Goal: Find specific page/section: Find specific page/section

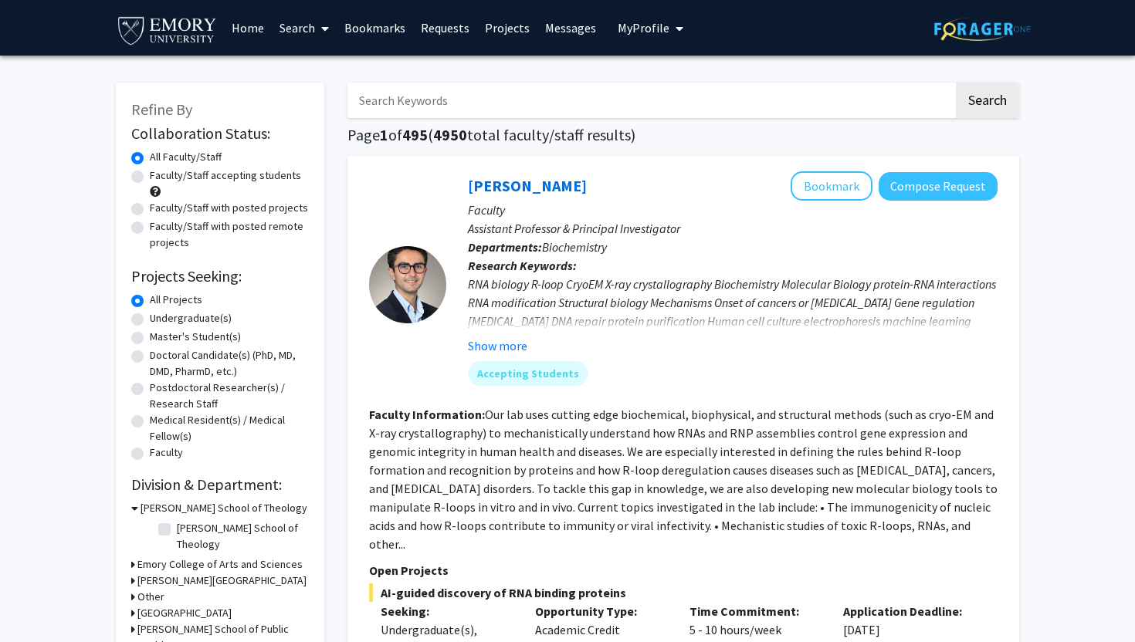
click at [416, 251] on div at bounding box center [407, 284] width 77 height 77
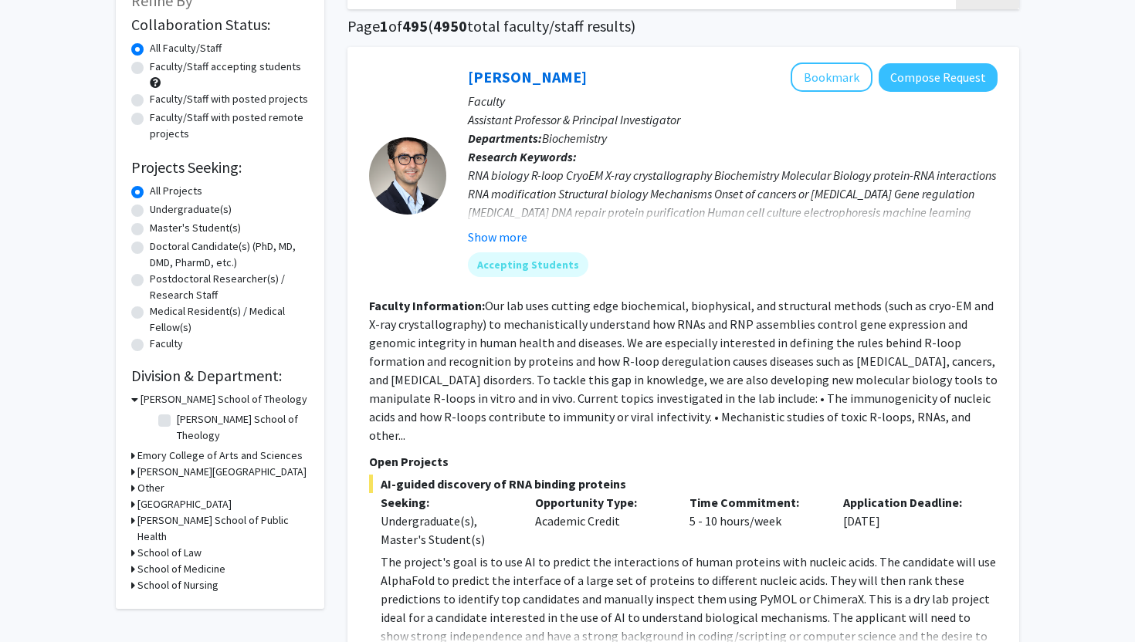
click at [135, 448] on div "Emory College of Arts and Sciences" at bounding box center [220, 456] width 178 height 16
click at [134, 448] on icon at bounding box center [133, 456] width 4 height 16
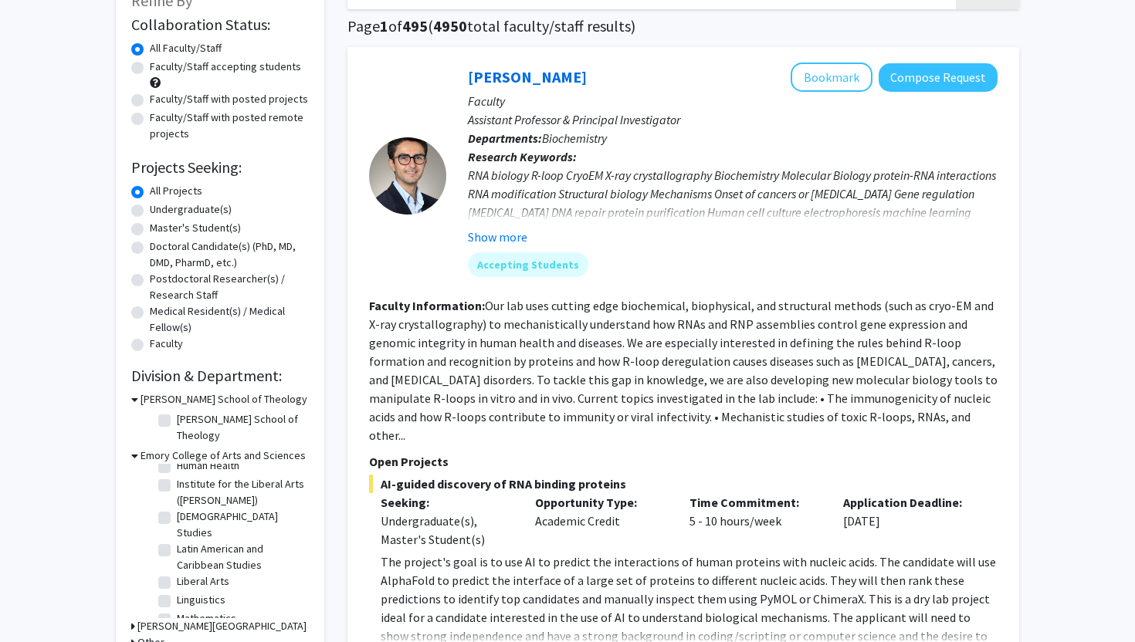
scroll to position [454, 0]
click at [177, 519] on label "Mathematics" at bounding box center [206, 527] width 59 height 16
click at [177, 519] on input "Mathematics" at bounding box center [182, 524] width 10 height 10
checkbox input "true"
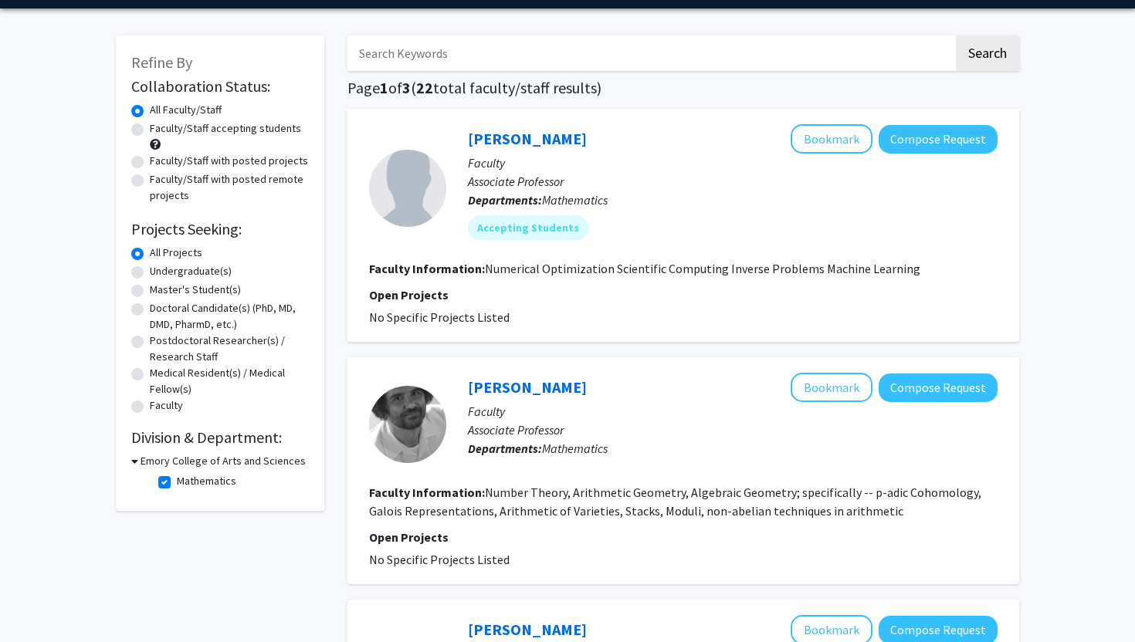
scroll to position [140, 0]
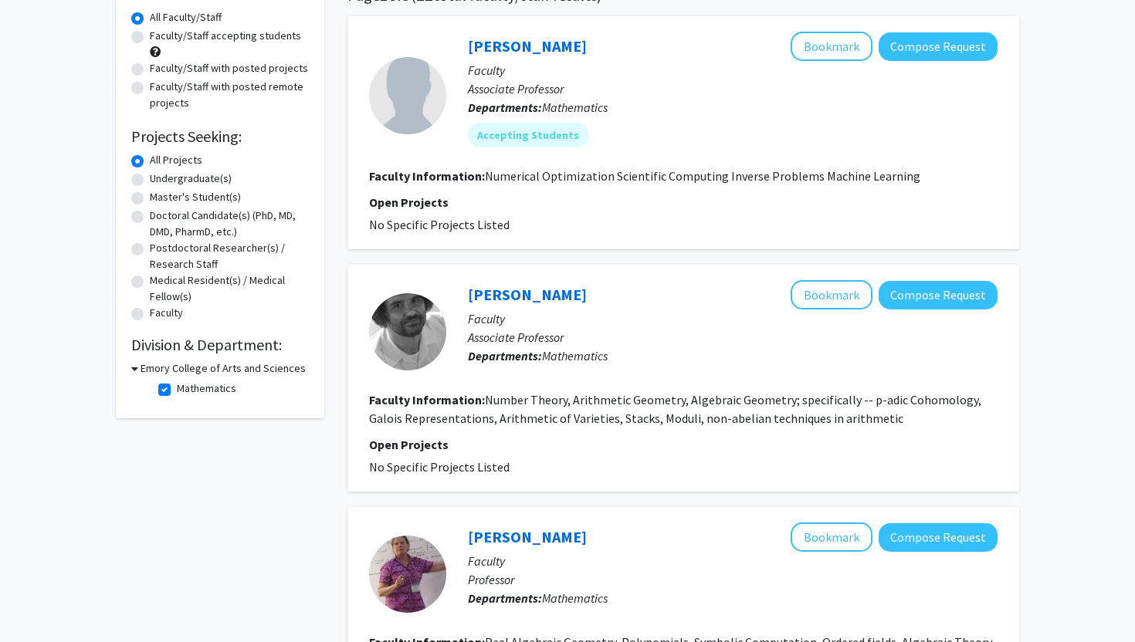
click at [177, 385] on label "Mathematics" at bounding box center [206, 389] width 59 height 16
click at [177, 385] on input "Mathematics" at bounding box center [182, 386] width 10 height 10
checkbox input "false"
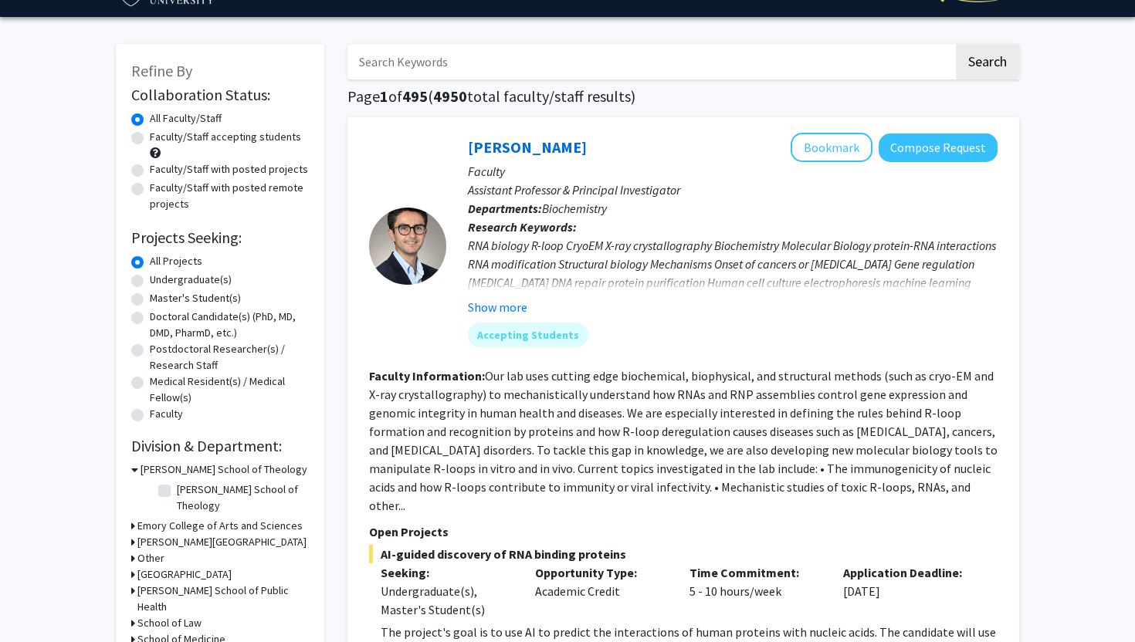
scroll to position [41, 0]
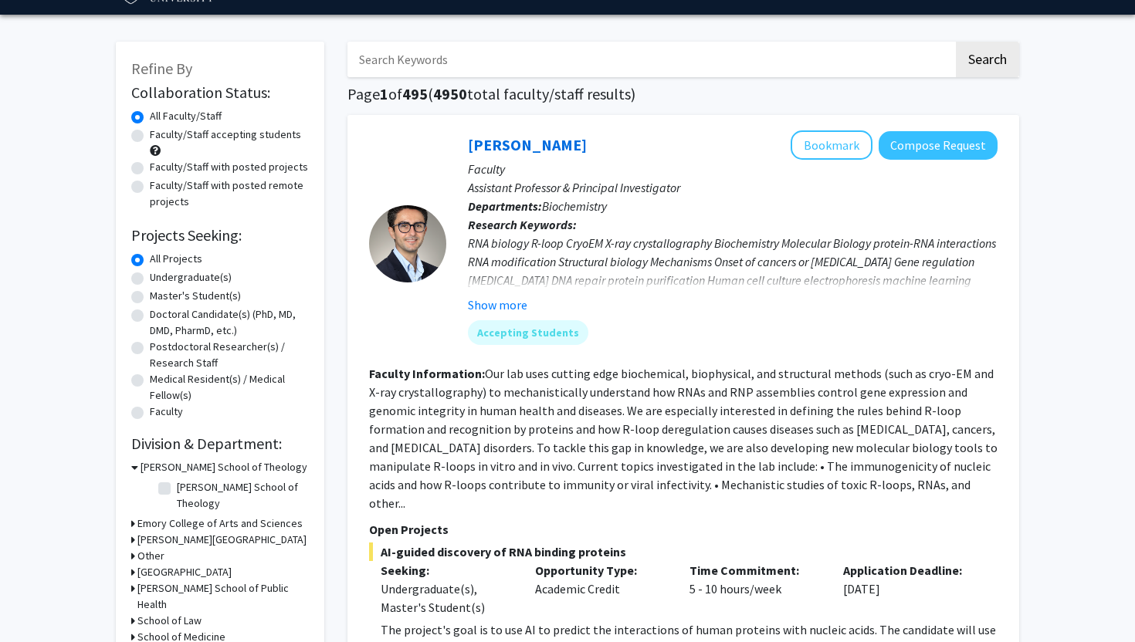
click at [141, 516] on h3 "Emory College of Arts and Sciences" at bounding box center [219, 524] width 165 height 16
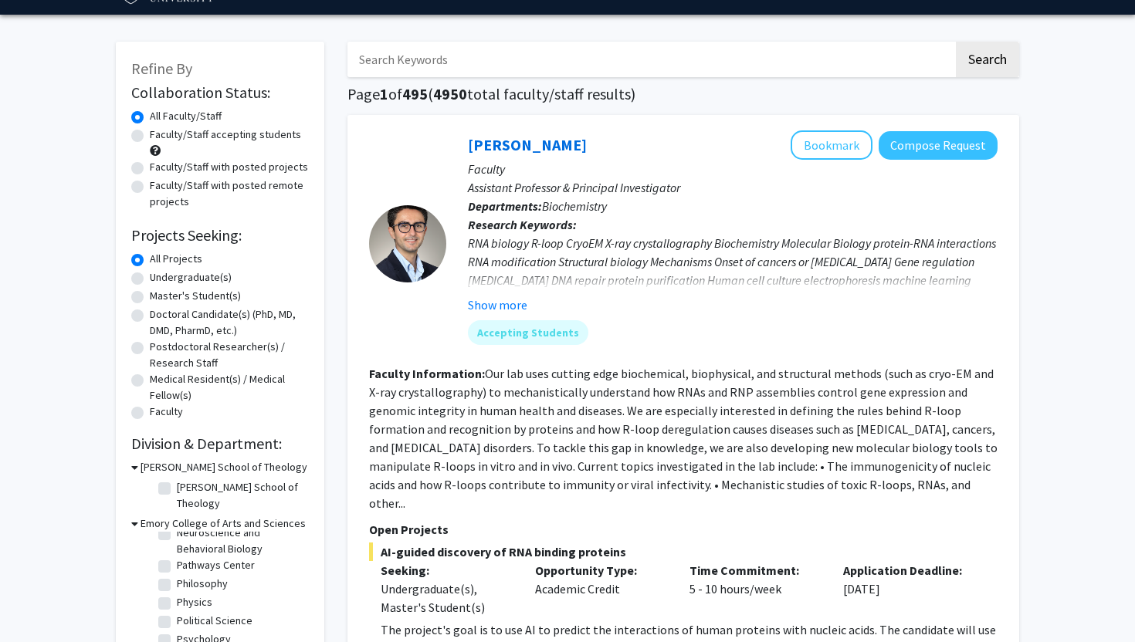
scroll to position [642, 0]
click at [171, 612] on fg-checkbox "Quantitative Theory and Methods Quantitative Theory and Methods" at bounding box center [231, 628] width 147 height 32
click at [177, 612] on label "Quantitative Theory and Methods" at bounding box center [241, 628] width 128 height 32
click at [177, 612] on input "Quantitative Theory and Methods" at bounding box center [182, 617] width 10 height 10
checkbox input "true"
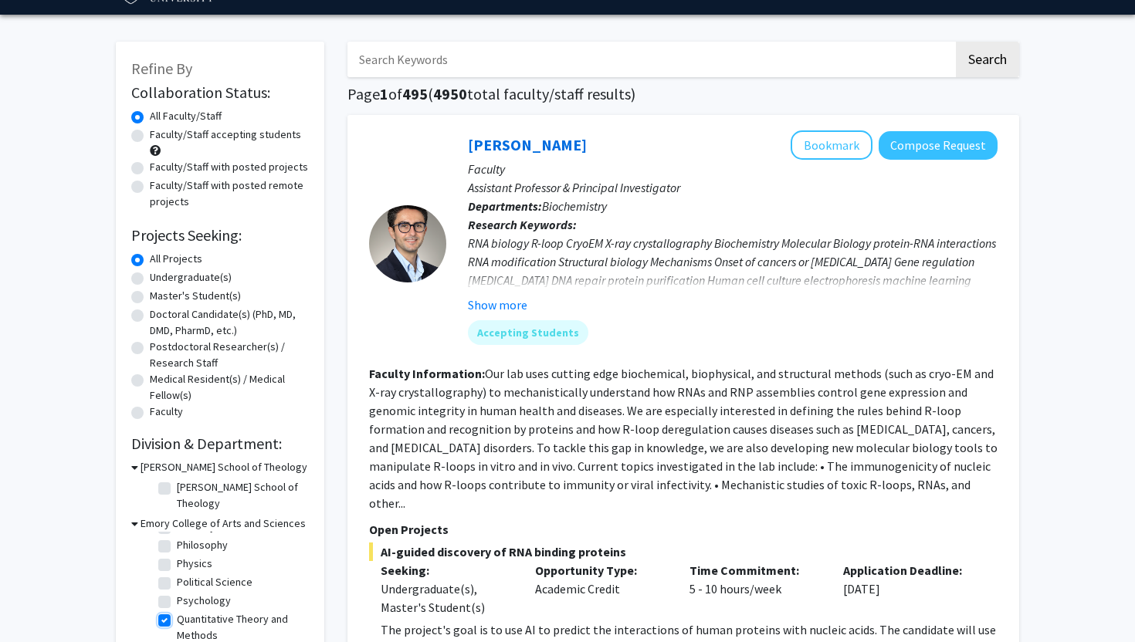
checkbox input "true"
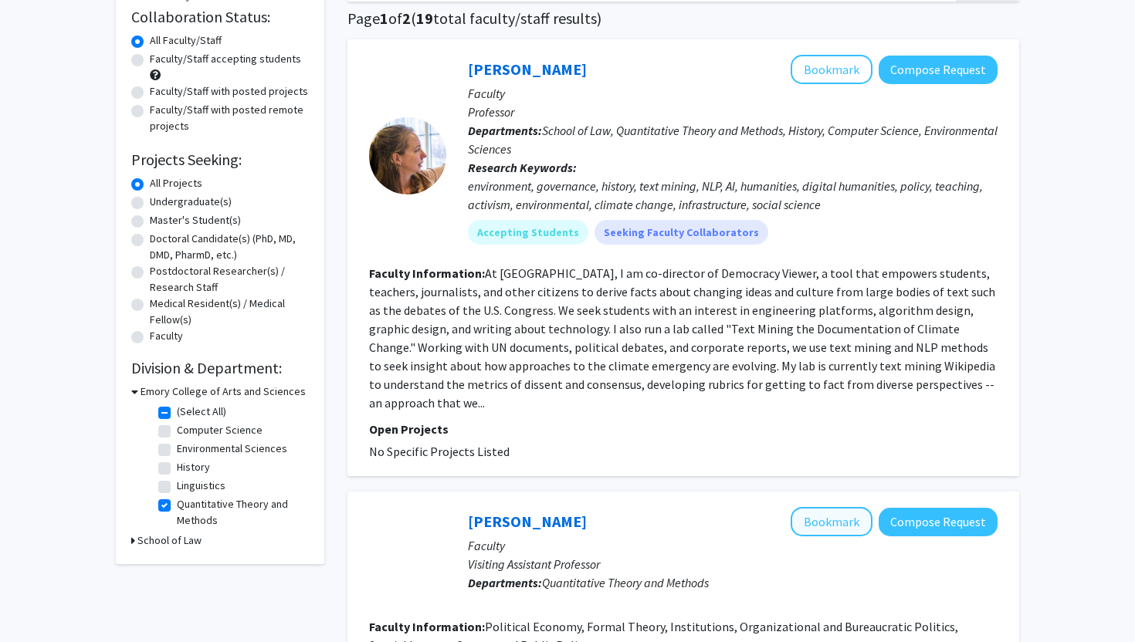
scroll to position [104, 0]
